Goal: Find contact information: Find contact information

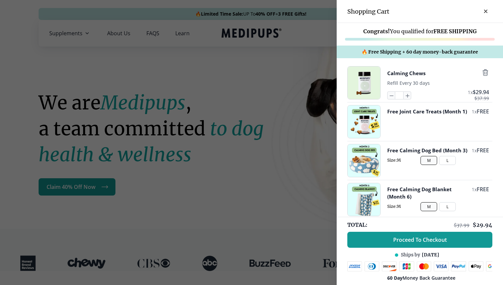
click at [299, 63] on div at bounding box center [251, 142] width 503 height 285
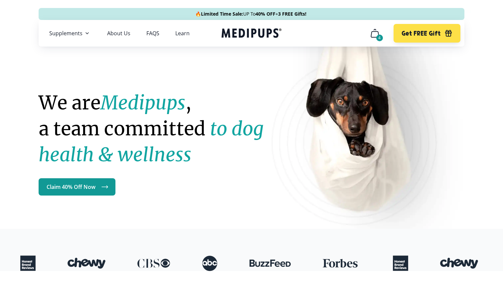
click at [375, 35] on icon "cart" at bounding box center [374, 33] width 11 height 11
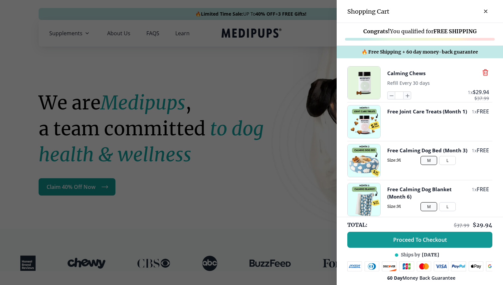
click at [484, 72] on icon "button" at bounding box center [484, 72] width 5 height 6
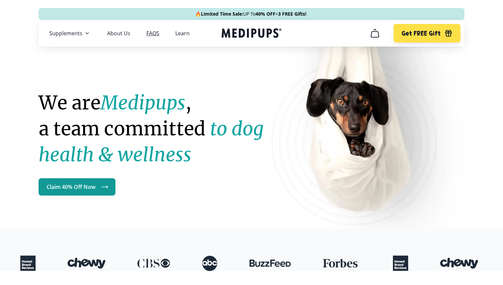
click at [153, 35] on link "FAQS" at bounding box center [152, 33] width 13 height 7
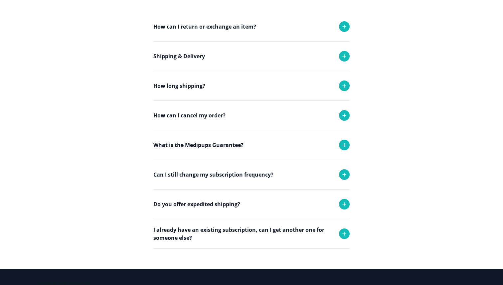
scroll to position [96, 0]
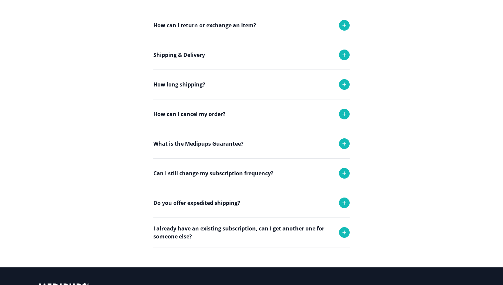
click at [234, 175] on p "Can I still change my subscription frequency?" at bounding box center [213, 173] width 120 height 8
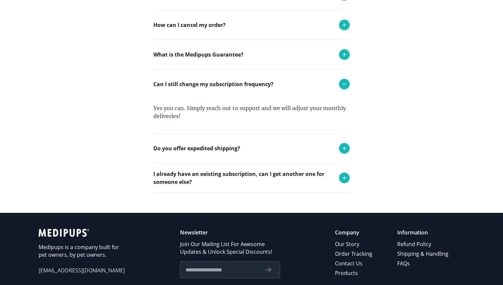
scroll to position [217, 0]
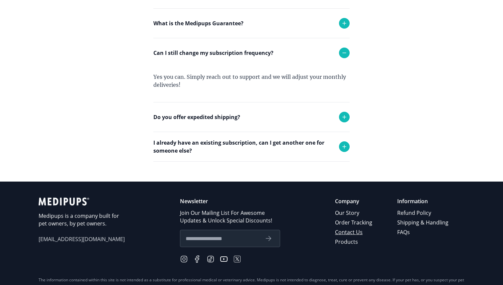
click at [355, 229] on link "Contact Us" at bounding box center [354, 232] width 38 height 10
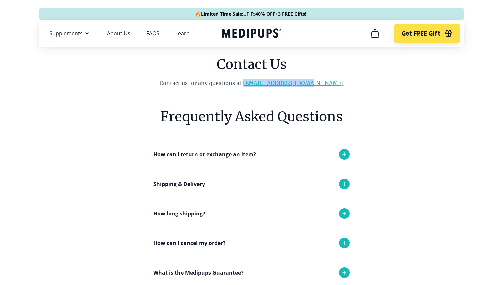
drag, startPoint x: 327, startPoint y: 82, endPoint x: 261, endPoint y: 83, distance: 66.2
click at [261, 83] on p "Contact us for any questions at [EMAIL_ADDRESS][DOMAIN_NAME]" at bounding box center [251, 83] width 271 height 8
copy link "[EMAIL_ADDRESS][DOMAIN_NAME]"
